Goal: Information Seeking & Learning: Learn about a topic

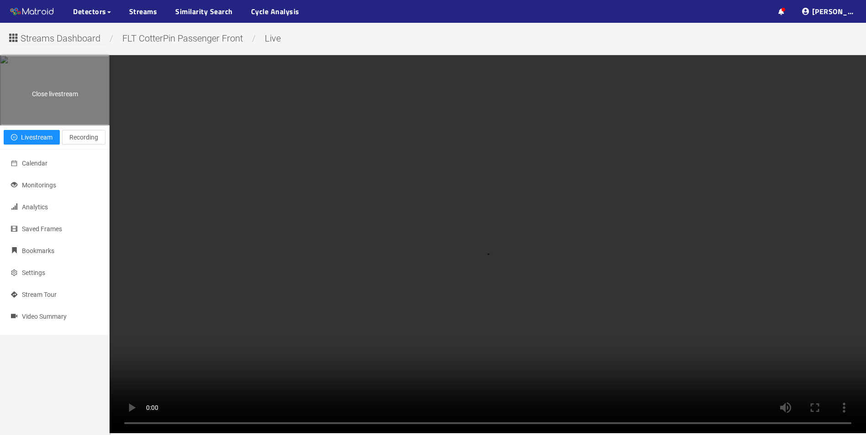
click at [44, 122] on div "Close livestream" at bounding box center [54, 90] width 109 height 68
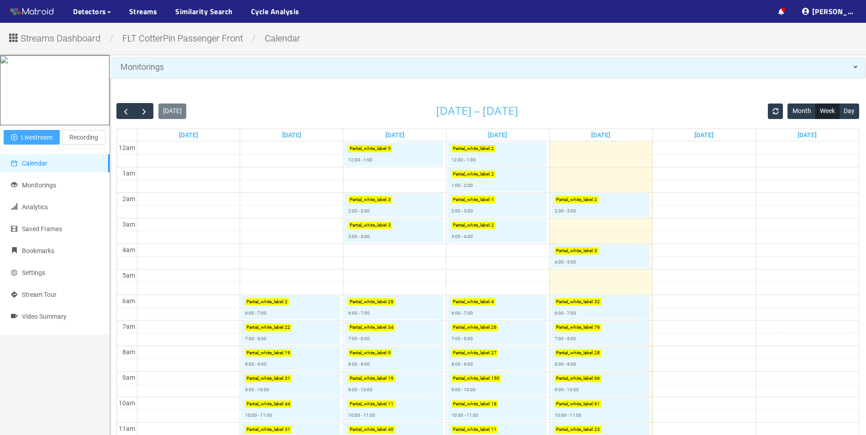
click at [32, 142] on span "Livestream" at bounding box center [36, 137] width 31 height 10
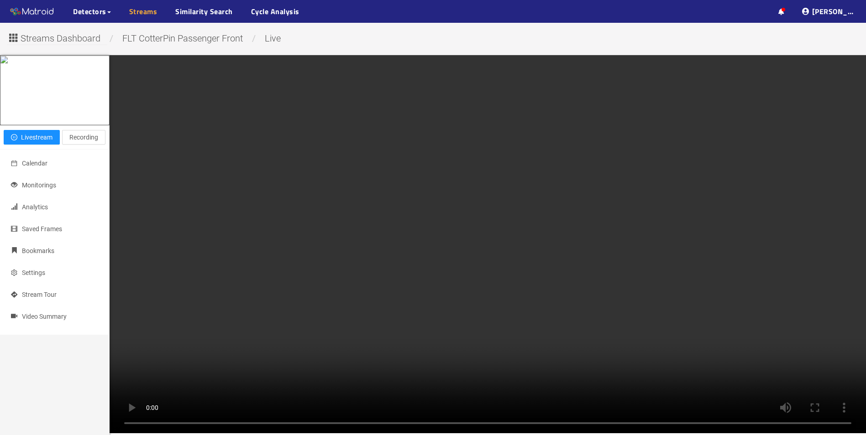
click at [145, 14] on link "Streams" at bounding box center [143, 11] width 28 height 11
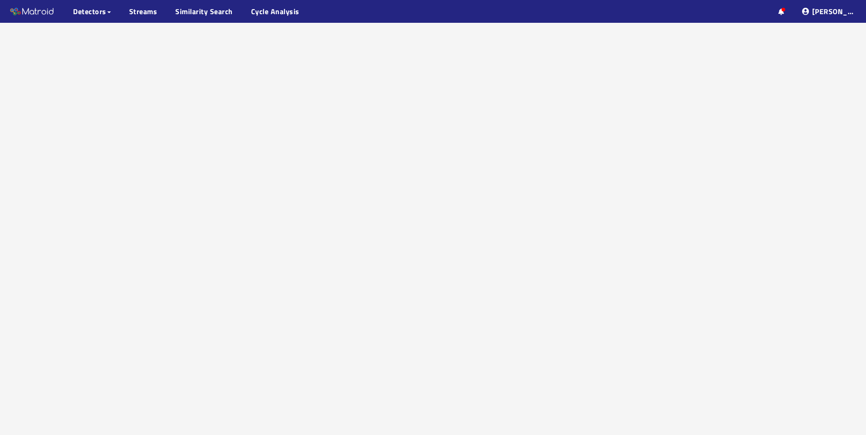
click at [784, 9] on icon at bounding box center [781, 12] width 6 height 6
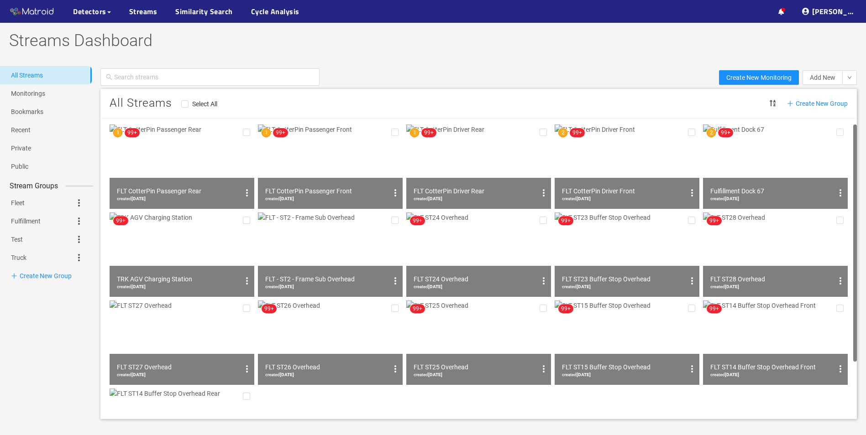
click at [190, 178] on div "FLT CotterPin Passenger Rear created [DATE]" at bounding box center [182, 193] width 145 height 31
click at [196, 171] on img at bounding box center [182, 167] width 145 height 84
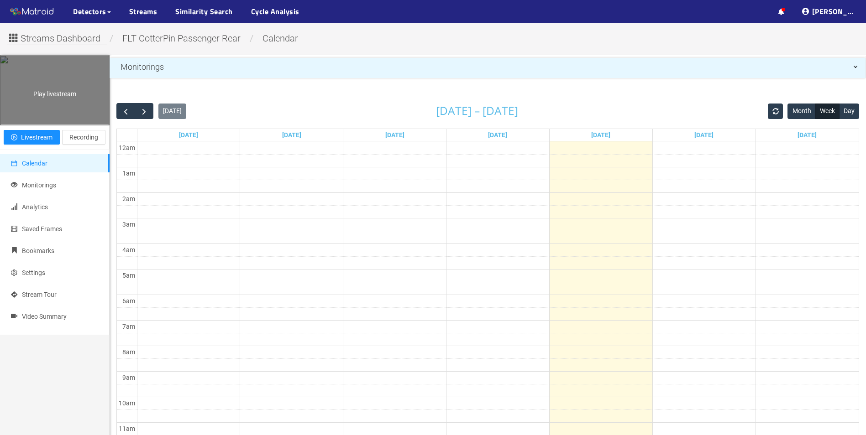
click at [86, 125] on div "Play livestream" at bounding box center [54, 90] width 109 height 68
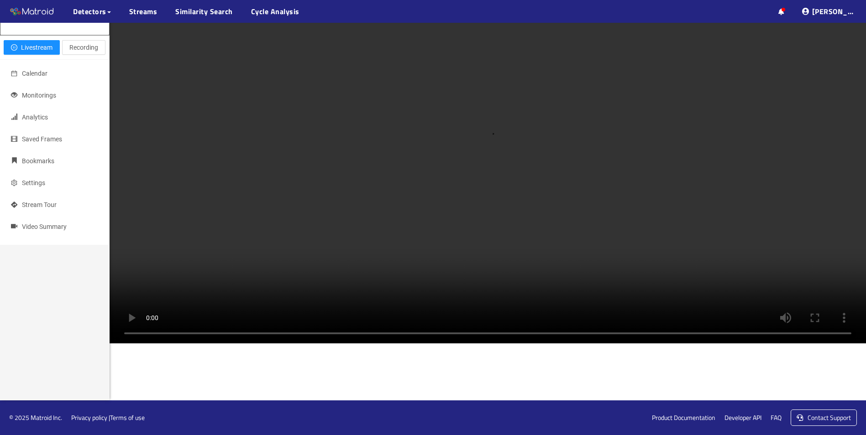
scroll to position [922, 0]
click at [399, 132] on video at bounding box center [488, 154] width 756 height 378
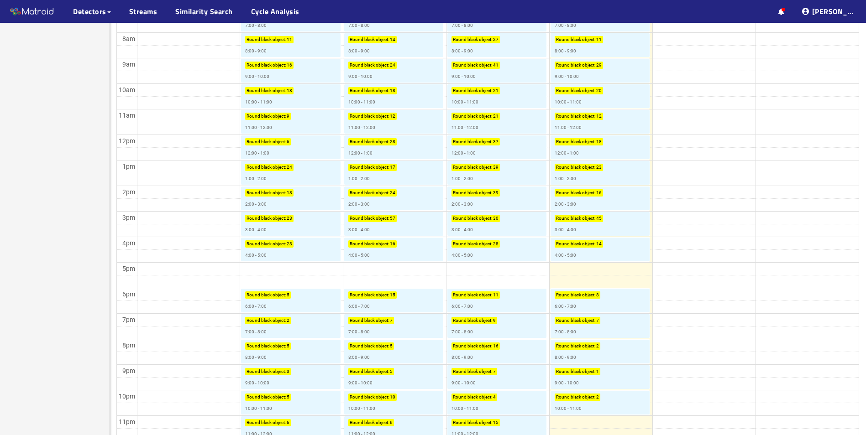
scroll to position [321, 0]
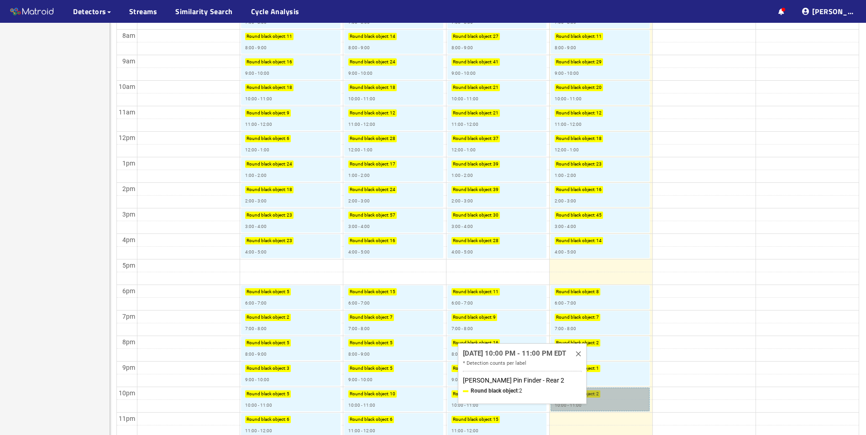
click at [587, 394] on link "Round black object : 2 10:00 - 11:00" at bounding box center [599, 400] width 99 height 24
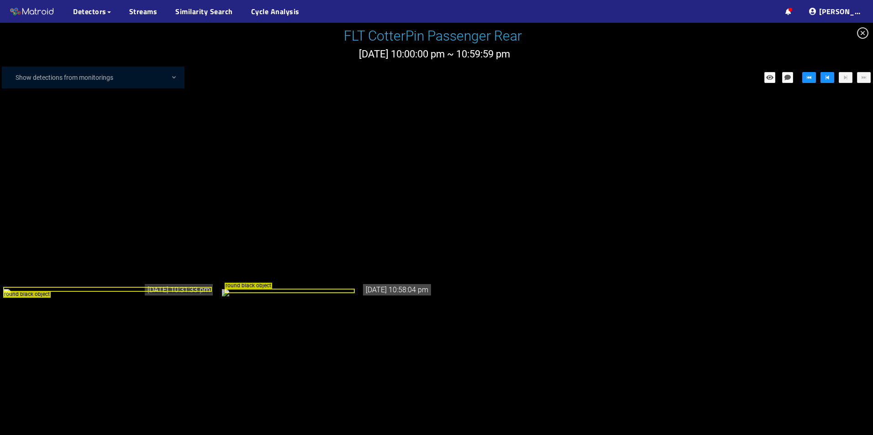
click at [865, 35] on icon "close-circle" at bounding box center [862, 32] width 11 height 11
